Goal: Task Accomplishment & Management: Complete application form

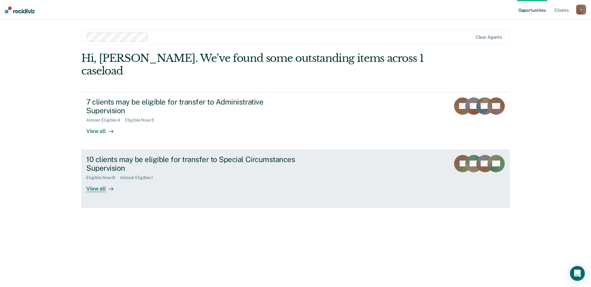
click at [228, 155] on div "10 clients may be eligible for transfer to Special Circumstances Supervision" at bounding box center [194, 164] width 217 height 18
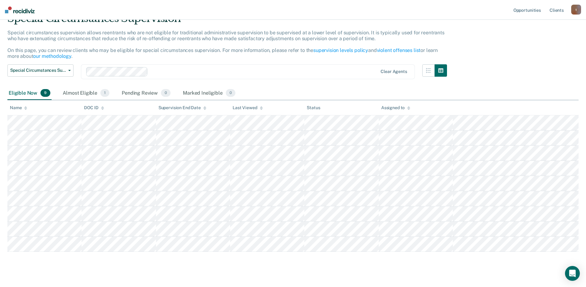
scroll to position [31, 0]
click at [47, 74] on button "Special Circumstances Supervision" at bounding box center [40, 70] width 66 height 12
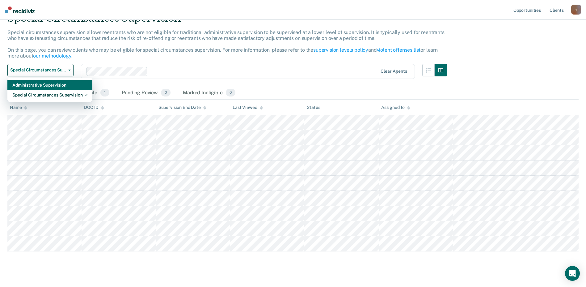
click at [44, 88] on div "Administrative Supervision" at bounding box center [49, 85] width 75 height 10
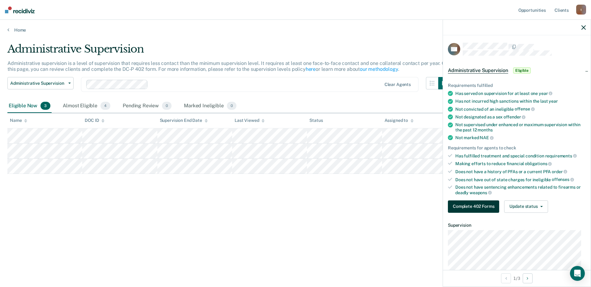
click at [473, 210] on button "Complete 402 Forms" at bounding box center [473, 206] width 51 height 12
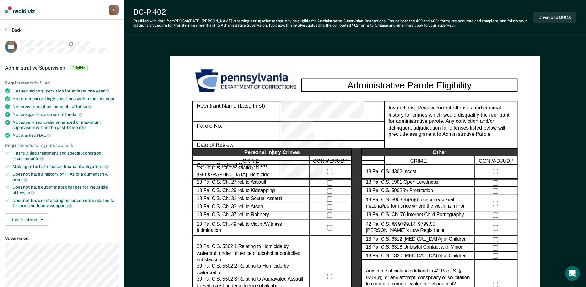
click at [14, 29] on button "Back" at bounding box center [13, 30] width 17 height 6
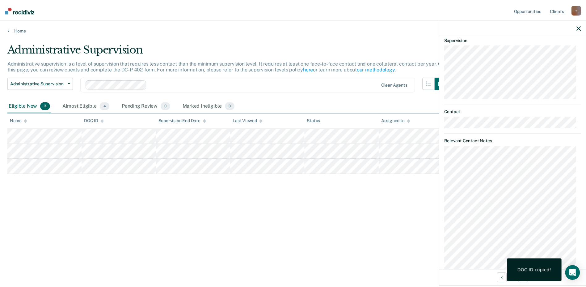
scroll to position [243, 0]
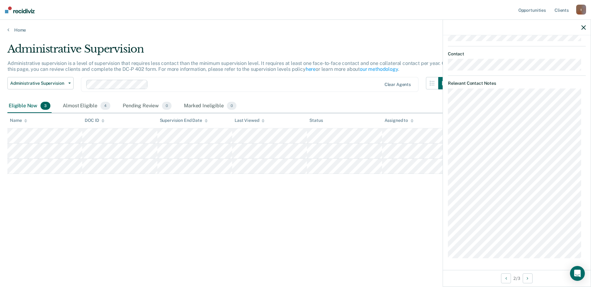
click at [326, 198] on div "Administrative Supervision Administrative supervision is a level of supervision…" at bounding box center [295, 142] width 576 height 198
drag, startPoint x: 587, startPoint y: 28, endPoint x: 584, endPoint y: 31, distance: 4.0
click at [586, 29] on div at bounding box center [517, 27] width 148 height 15
click at [585, 29] on icon "button" at bounding box center [583, 27] width 4 height 4
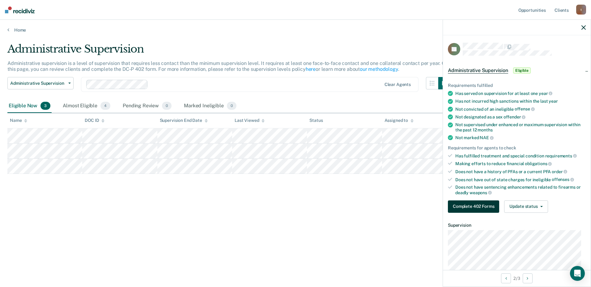
click at [465, 206] on button "Complete 402 Forms" at bounding box center [473, 206] width 51 height 12
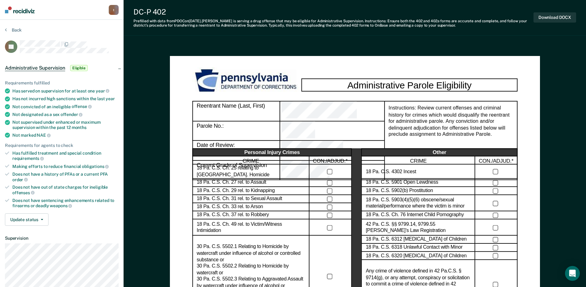
drag, startPoint x: 465, startPoint y: 206, endPoint x: 572, endPoint y: 232, distance: 110.1
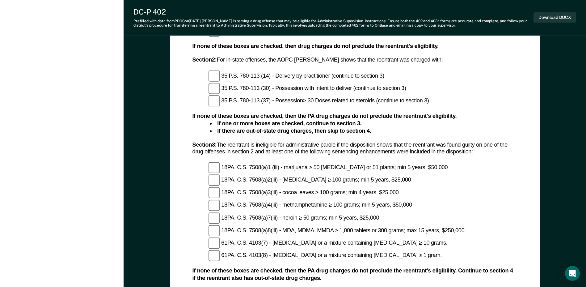
scroll to position [635, 0]
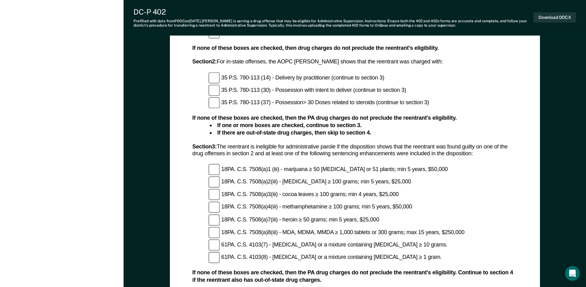
click at [553, 13] on button "Download DOCX" at bounding box center [555, 17] width 43 height 10
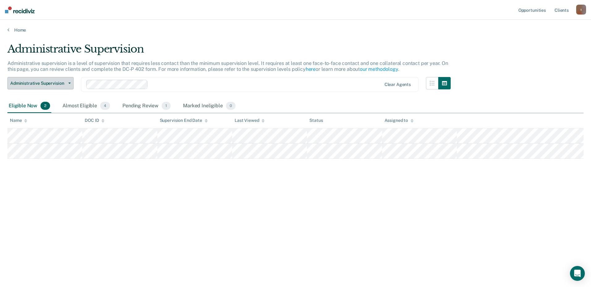
click at [66, 87] on button "Administrative Supervision" at bounding box center [40, 83] width 66 height 12
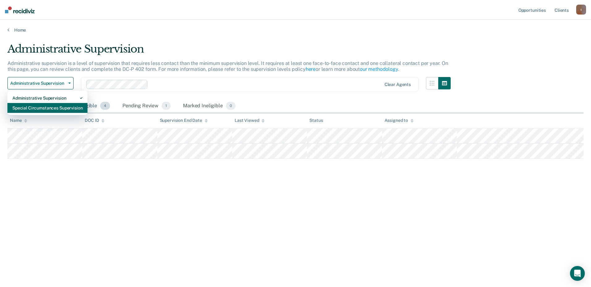
click at [74, 106] on div "Special Circumstances Supervision" at bounding box center [47, 108] width 70 height 10
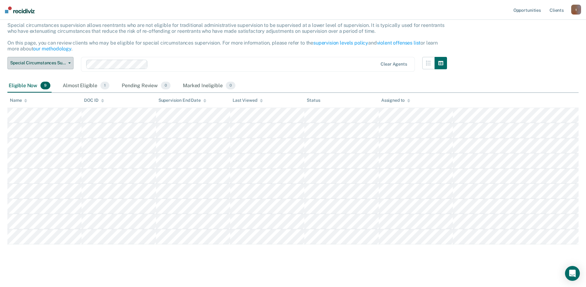
scroll to position [40, 0]
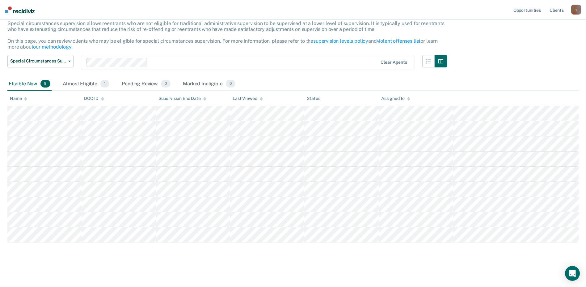
drag, startPoint x: 53, startPoint y: 247, endPoint x: 156, endPoint y: 272, distance: 105.9
click at [156, 272] on main "Special Circumstances Supervision Special circumstances supervision allows reen…" at bounding box center [293, 139] width 586 height 292
drag, startPoint x: 6, startPoint y: 173, endPoint x: 21, endPoint y: 260, distance: 88.2
click at [21, 260] on div "Special Circumstances Supervision Special circumstances supervision allows reen…" at bounding box center [293, 131] width 572 height 257
drag, startPoint x: 20, startPoint y: 260, endPoint x: 14, endPoint y: 246, distance: 14.9
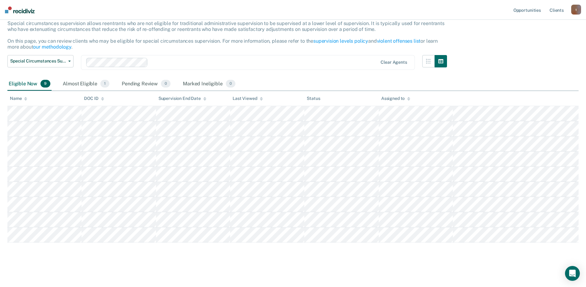
click at [14, 246] on div "Special Circumstances Supervision Special circumstances supervision allows reen…" at bounding box center [293, 131] width 572 height 257
click at [117, 261] on main "Special Circumstances Supervision Special circumstances supervision allows reen…" at bounding box center [293, 139] width 586 height 292
